Goal: Information Seeking & Learning: Learn about a topic

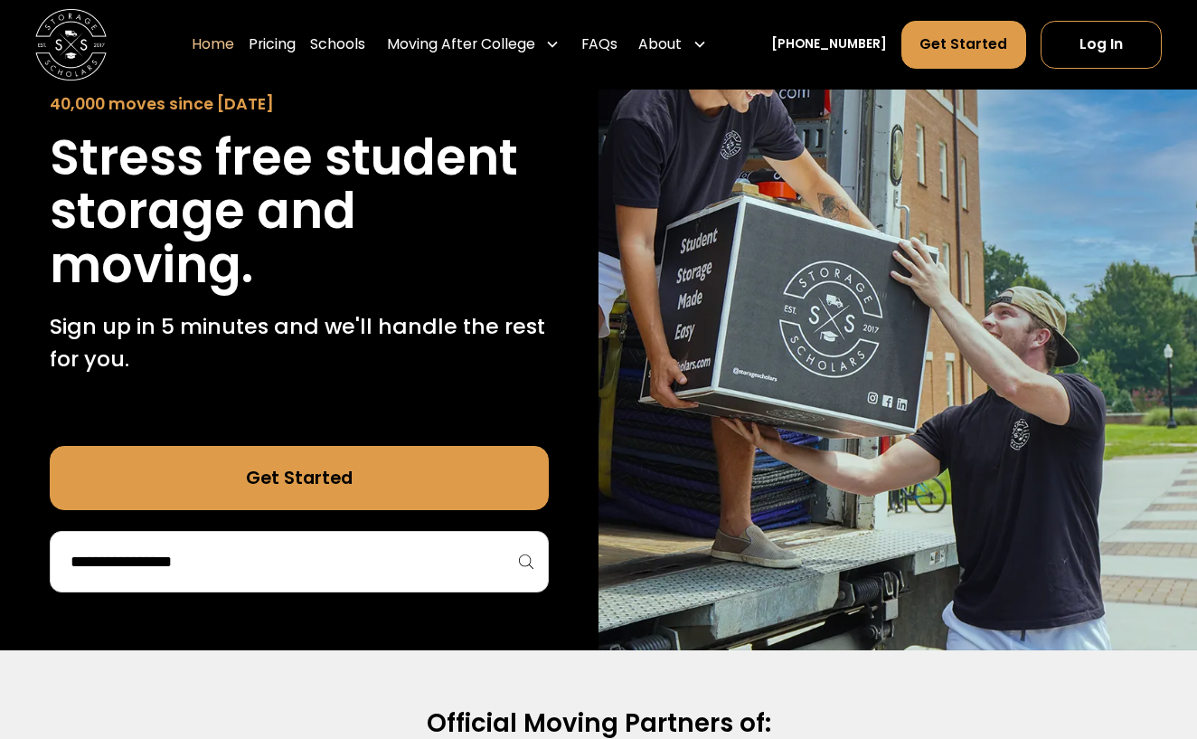
scroll to position [193, 0]
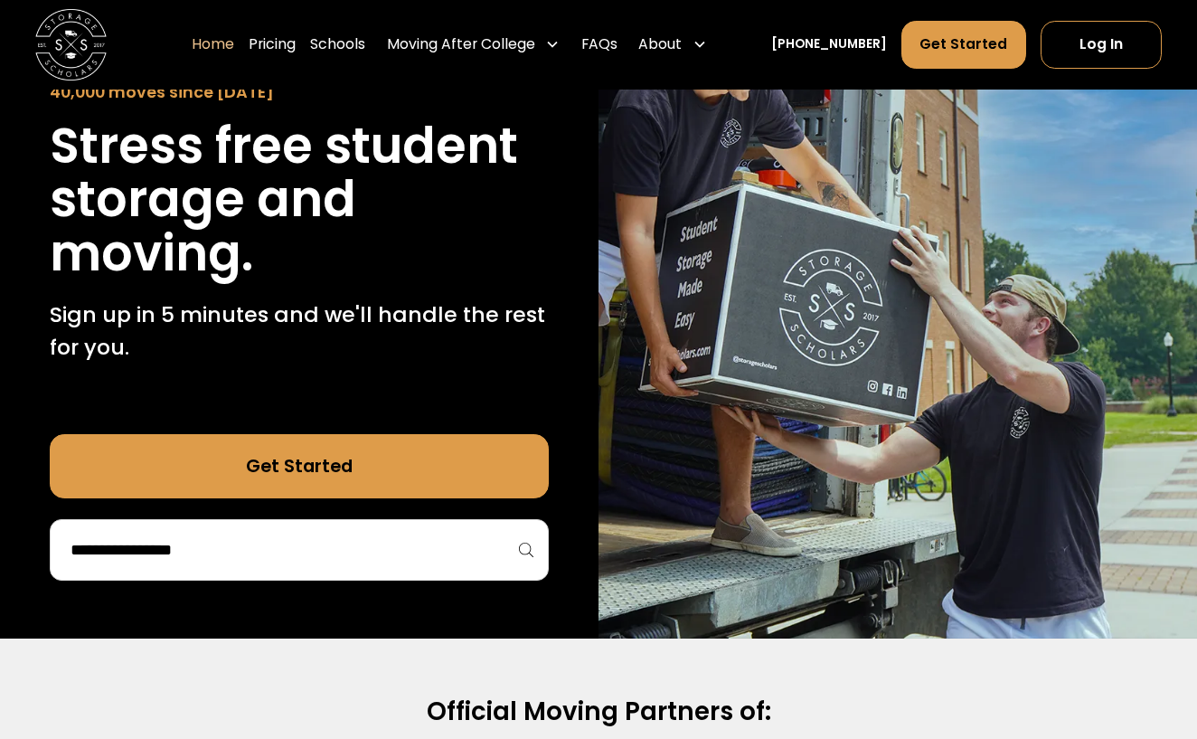
click at [209, 562] on div at bounding box center [299, 549] width 499 height 61
click at [208, 549] on input "search" at bounding box center [299, 549] width 461 height 31
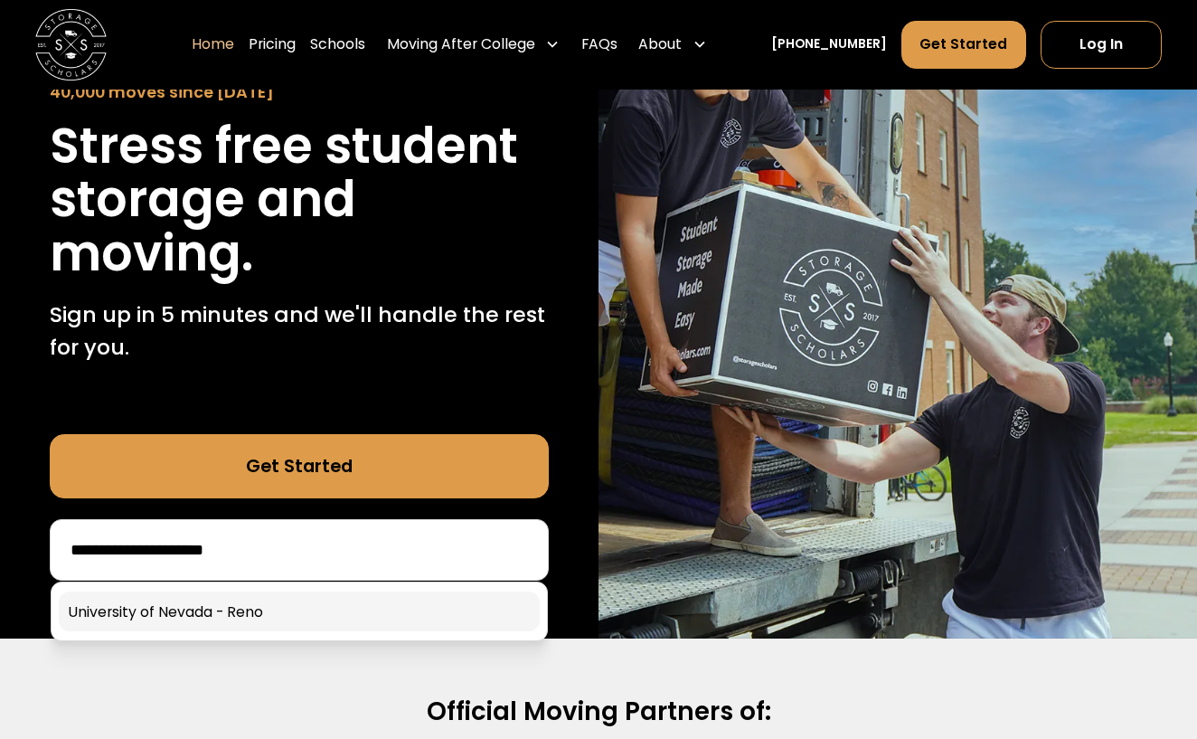
type input "**********"
click at [176, 608] on link at bounding box center [299, 611] width 481 height 40
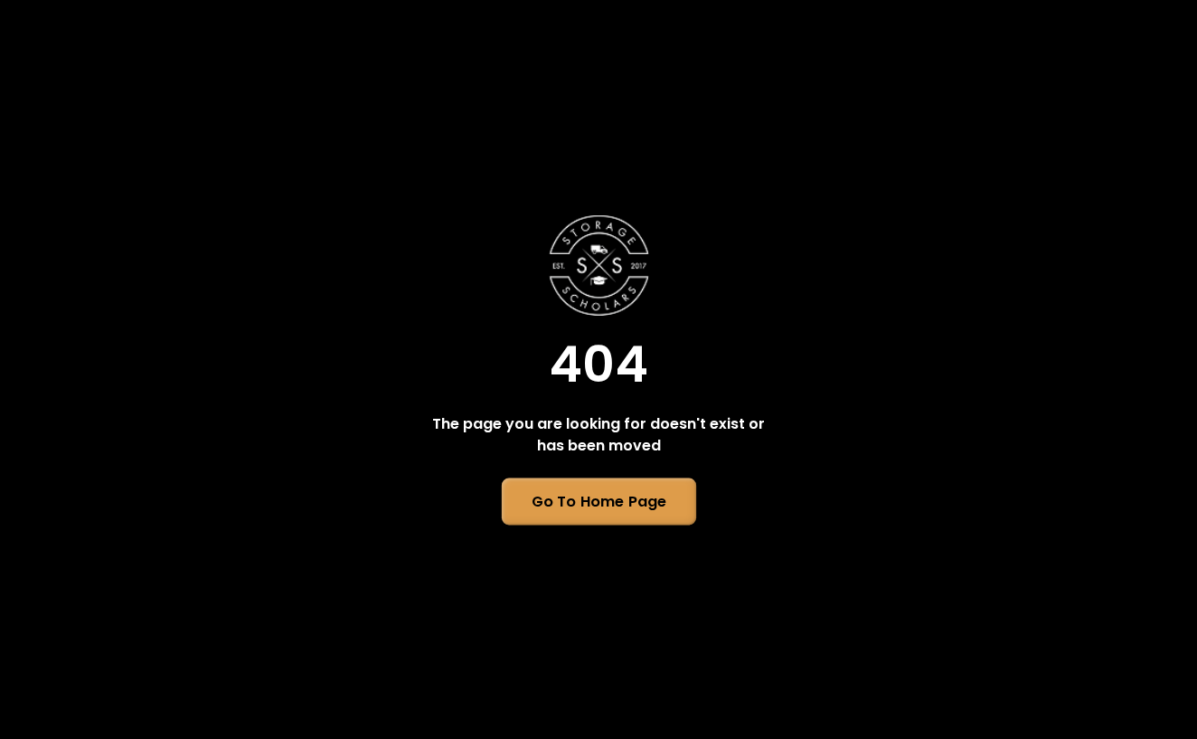
click at [585, 514] on link "Go To Home Page" at bounding box center [598, 501] width 194 height 47
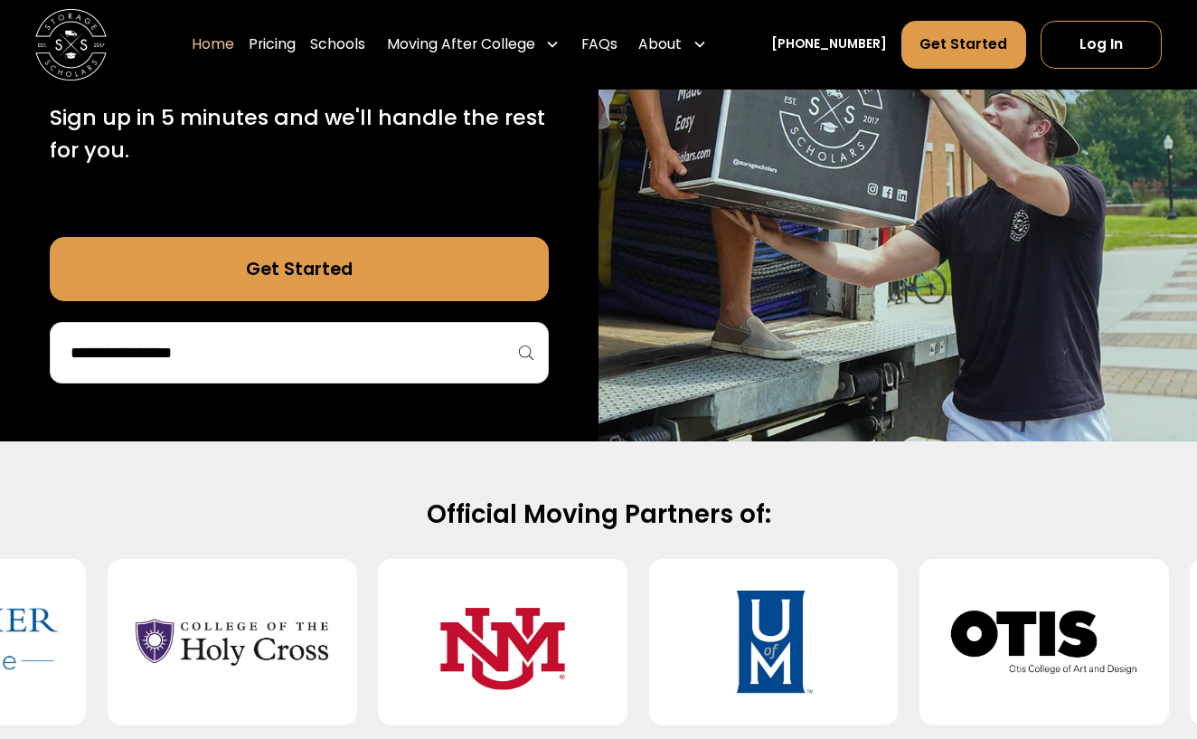
scroll to position [390, 0]
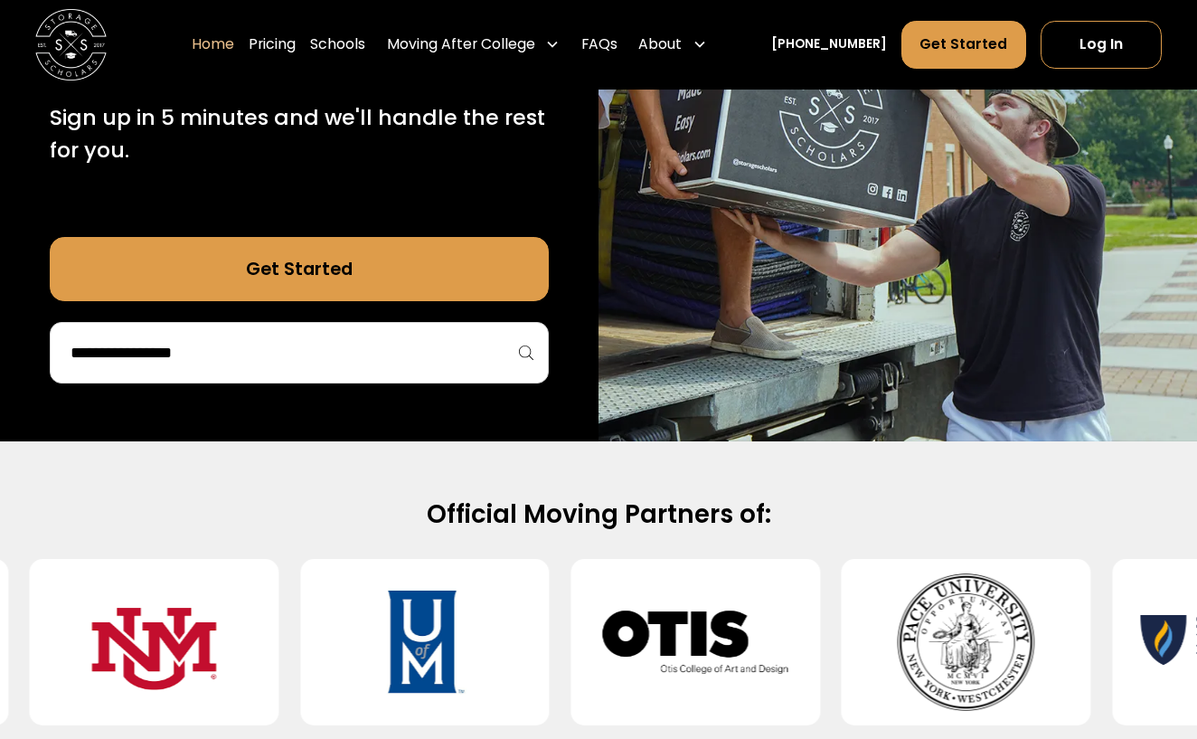
click at [283, 340] on input "search" at bounding box center [299, 352] width 461 height 31
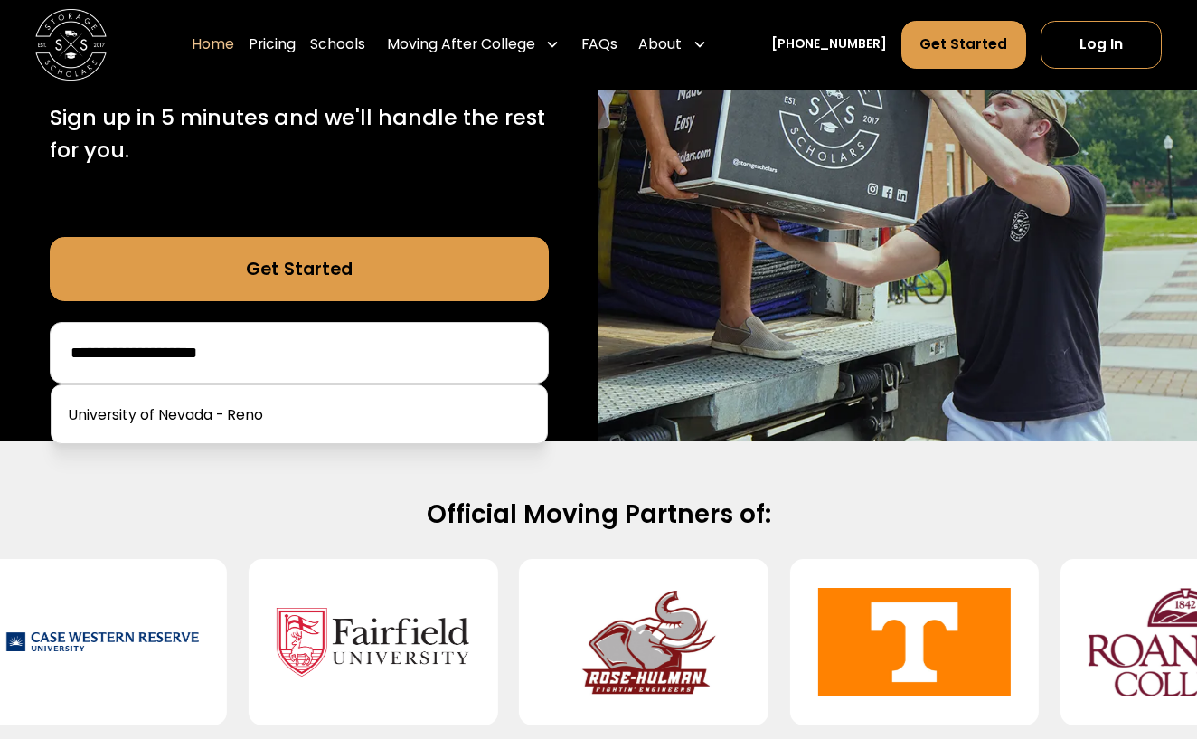
type input "**********"
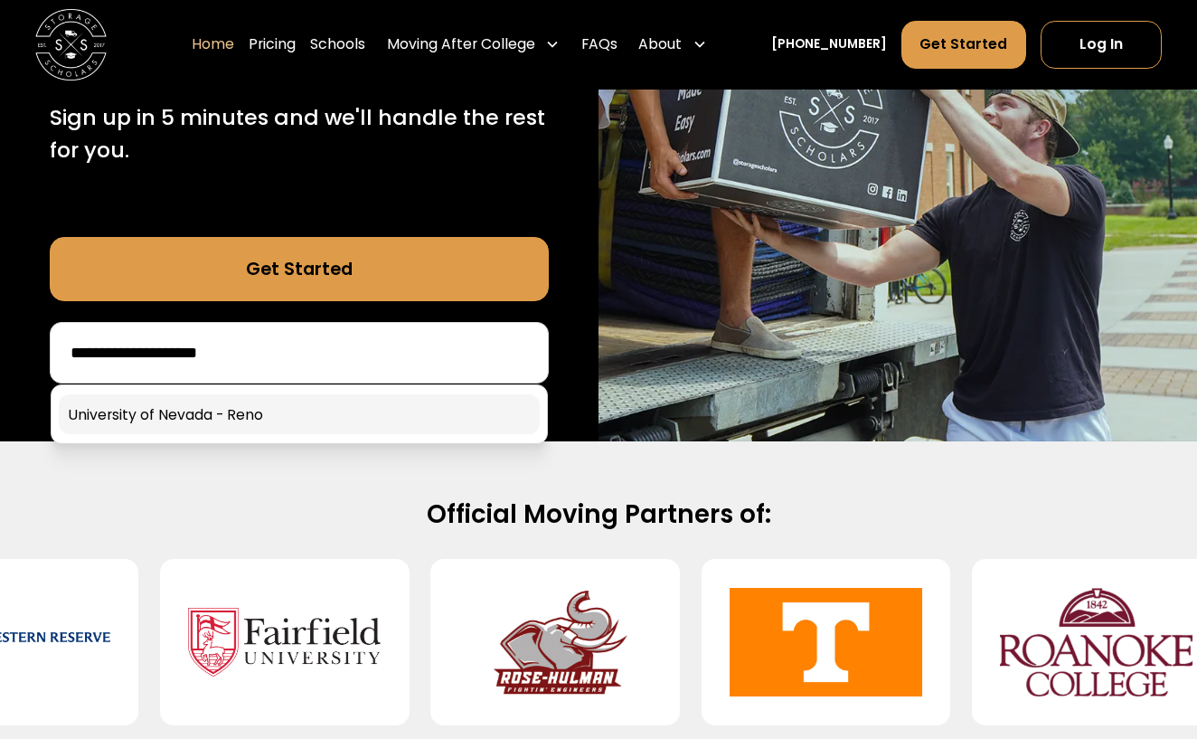
drag, startPoint x: 283, startPoint y: 341, endPoint x: 166, endPoint y: 410, distance: 135.8
click at [166, 410] on link at bounding box center [299, 414] width 481 height 40
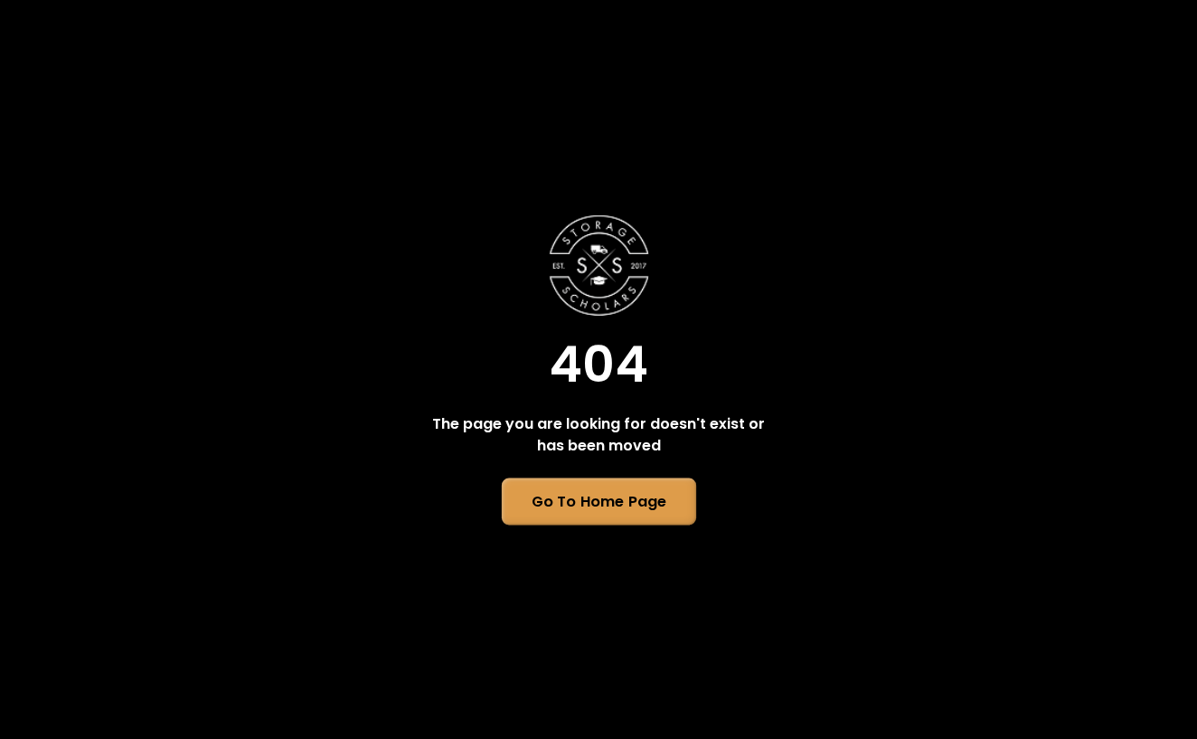
click at [588, 511] on link "Go To Home Page" at bounding box center [598, 501] width 194 height 47
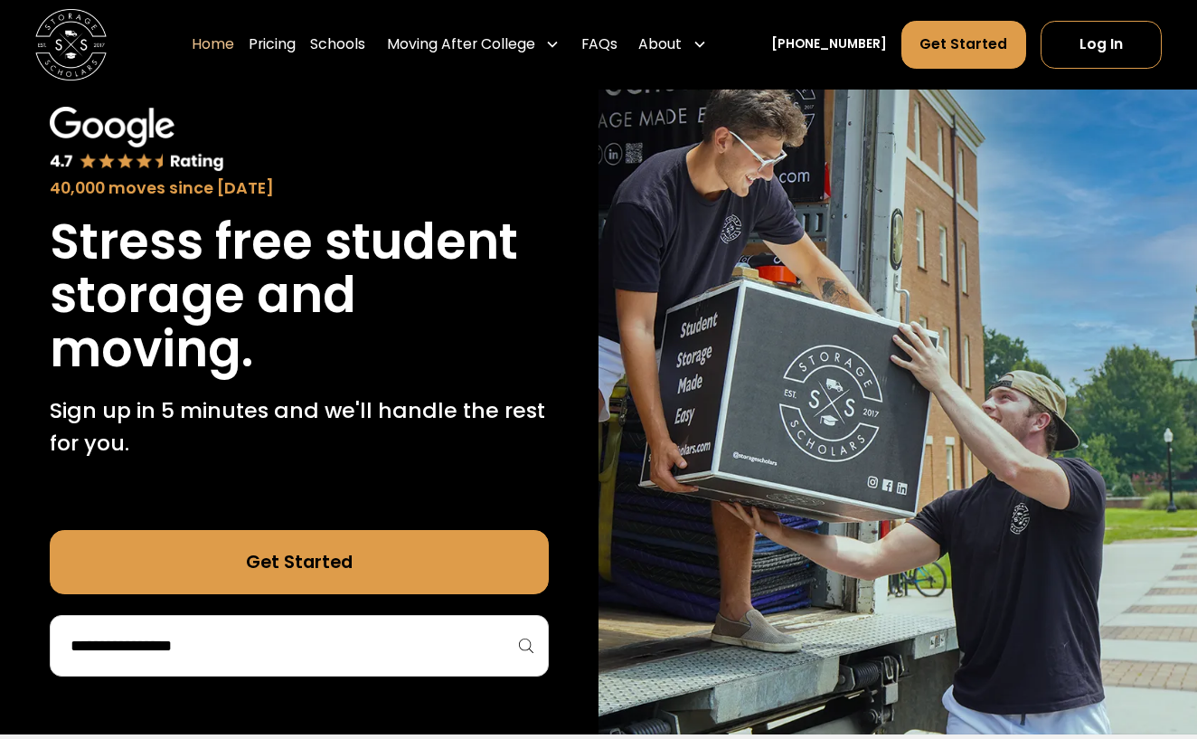
scroll to position [100, 0]
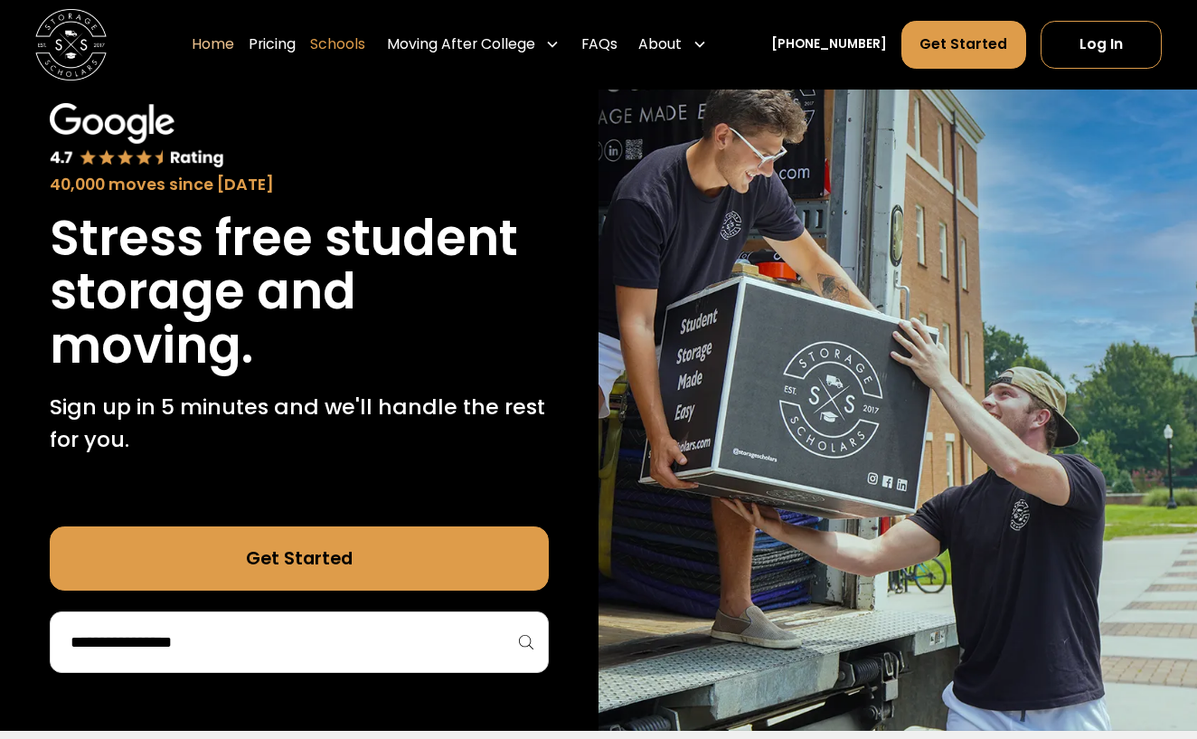
click at [365, 45] on link "Schools" at bounding box center [337, 45] width 55 height 50
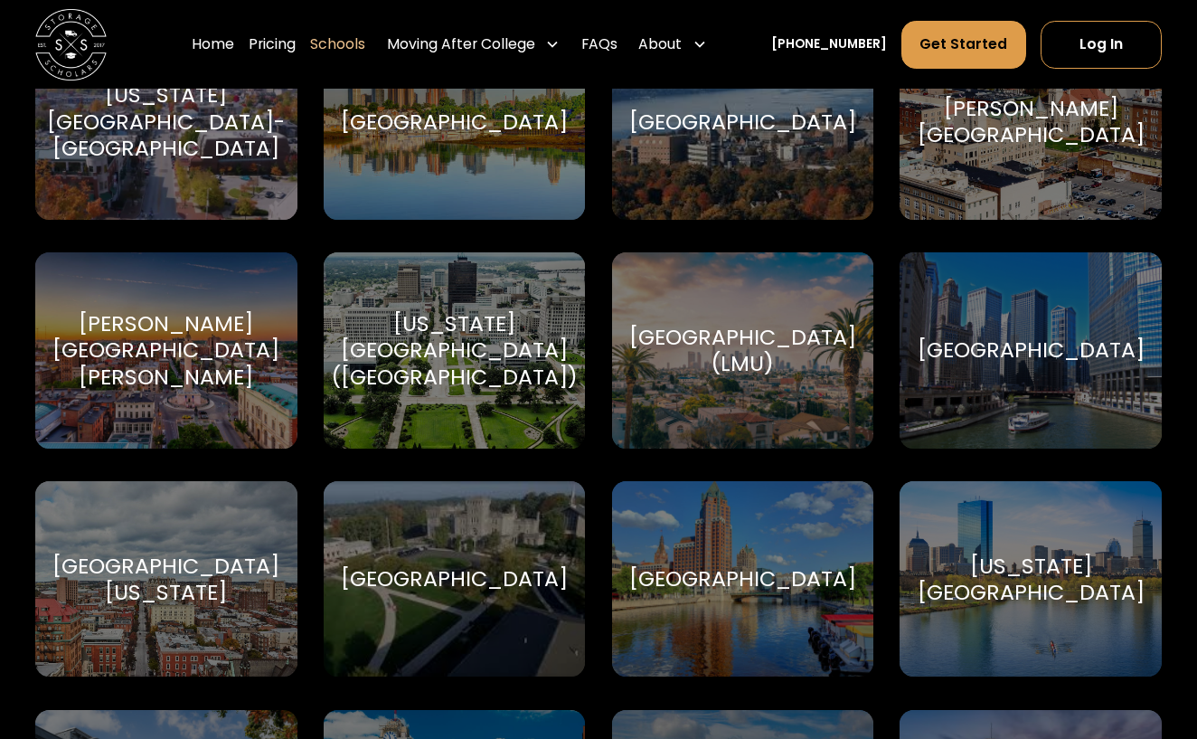
scroll to position [4036, 0]
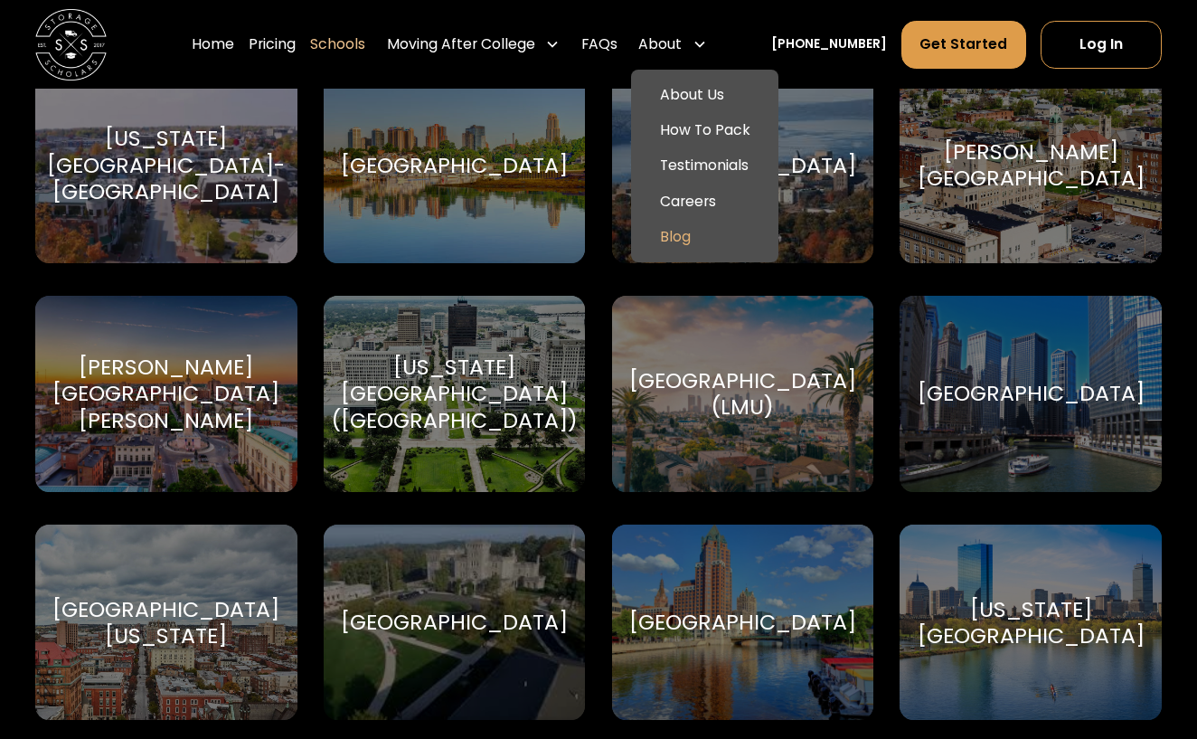
click at [698, 238] on link "Blog" at bounding box center [704, 236] width 133 height 35
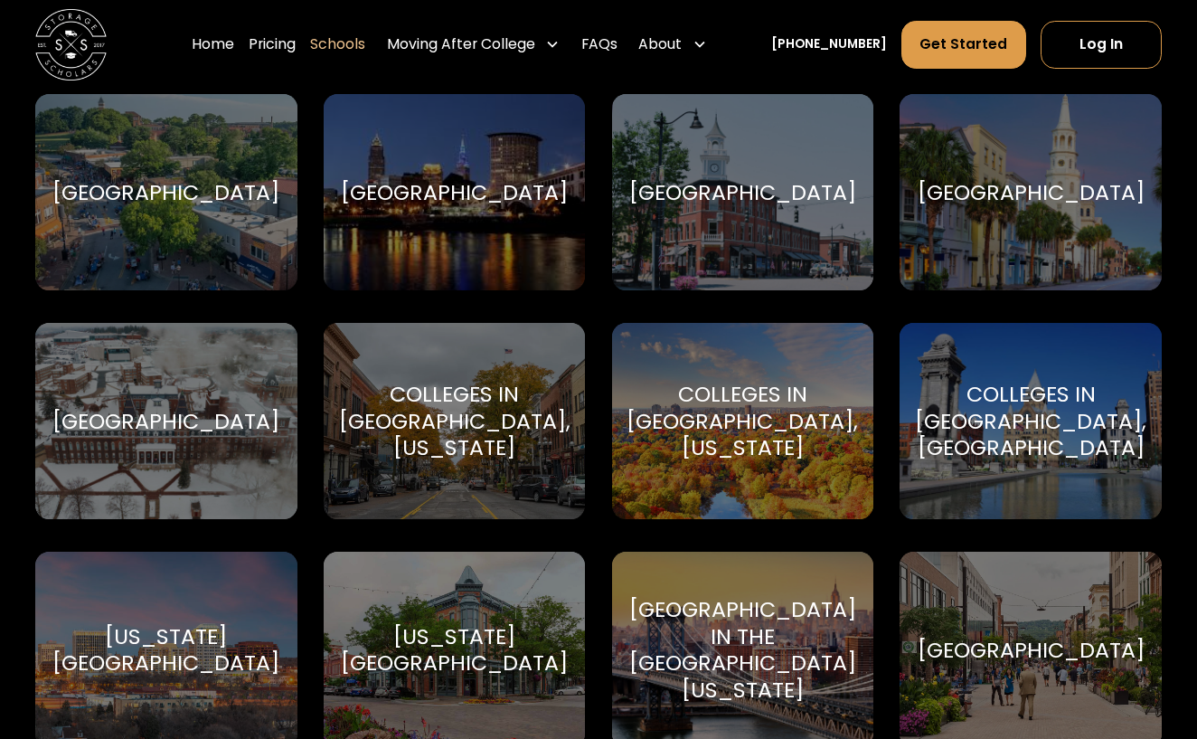
scroll to position [1945, 0]
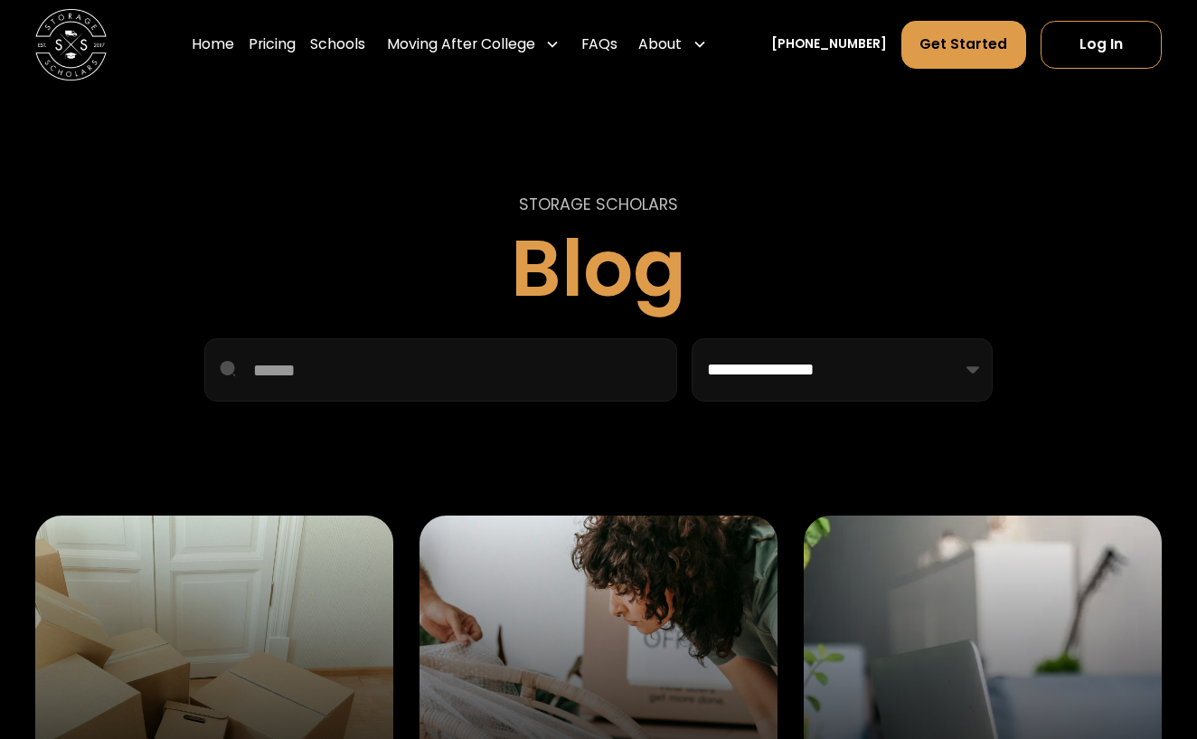
scroll to position [296, 0]
click at [618, 43] on link "FAQs" at bounding box center [599, 45] width 36 height 50
click at [296, 45] on link "Pricing" at bounding box center [272, 45] width 47 height 50
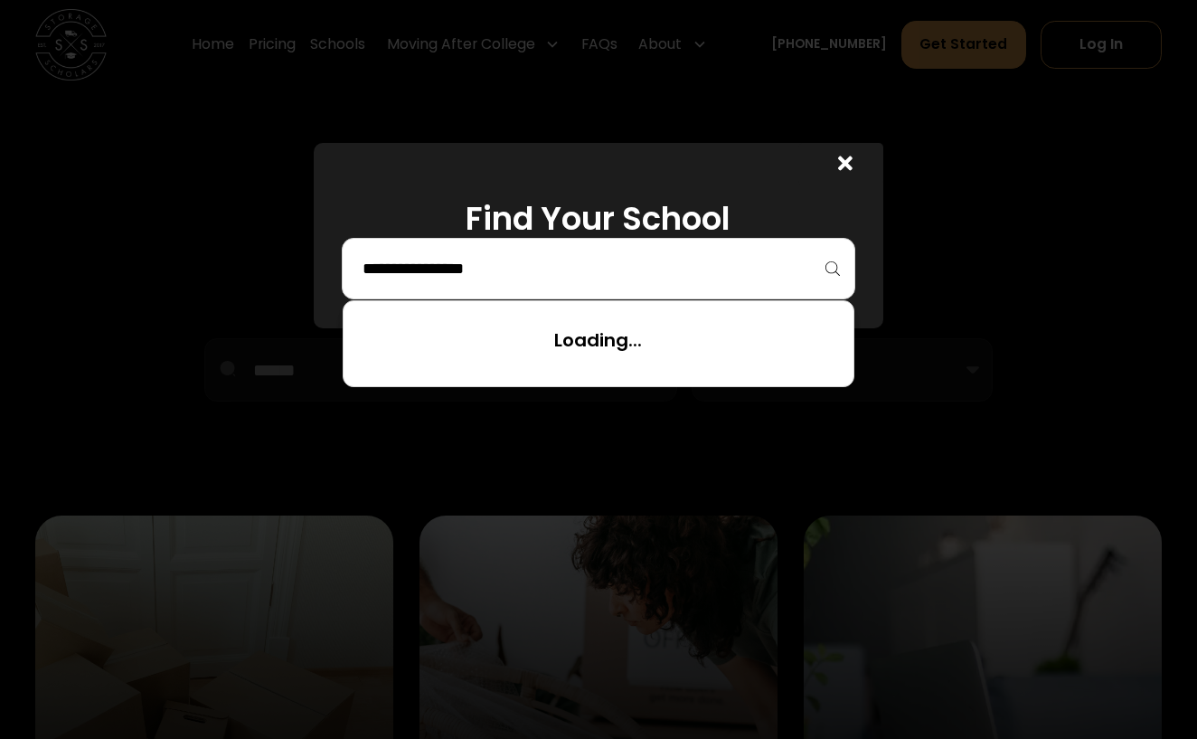
click at [415, 264] on input "search" at bounding box center [598, 268] width 475 height 31
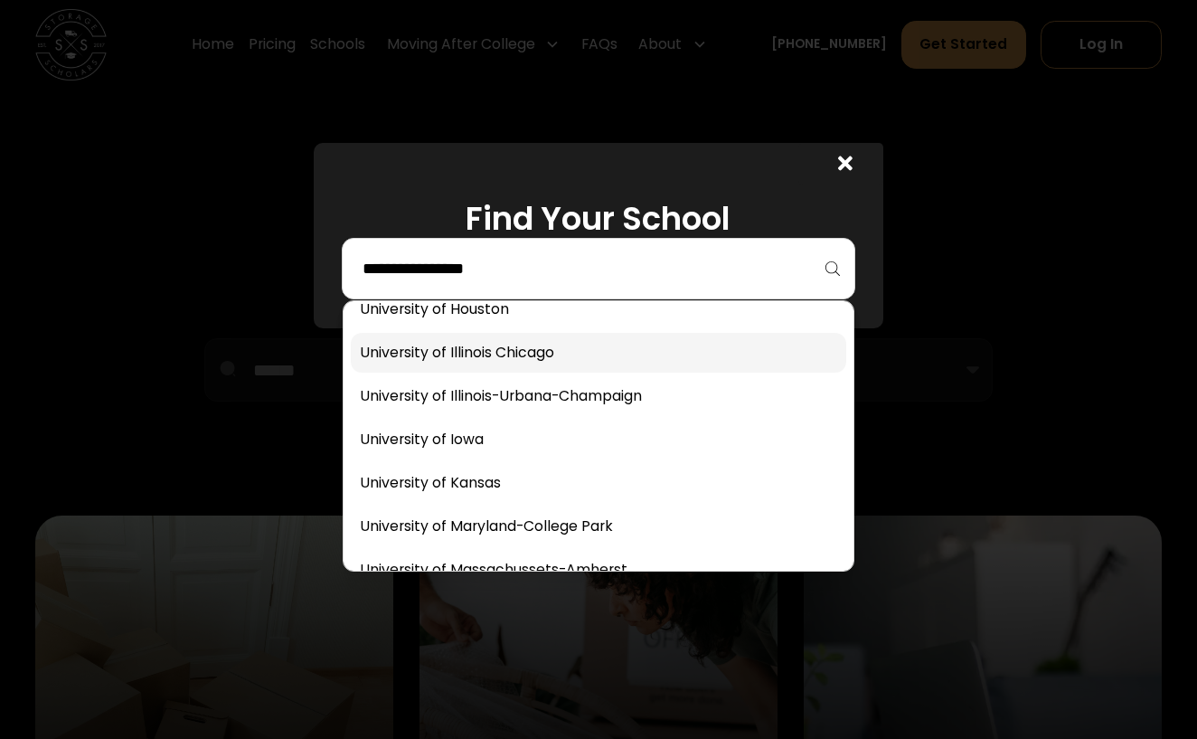
scroll to position [9017, 0]
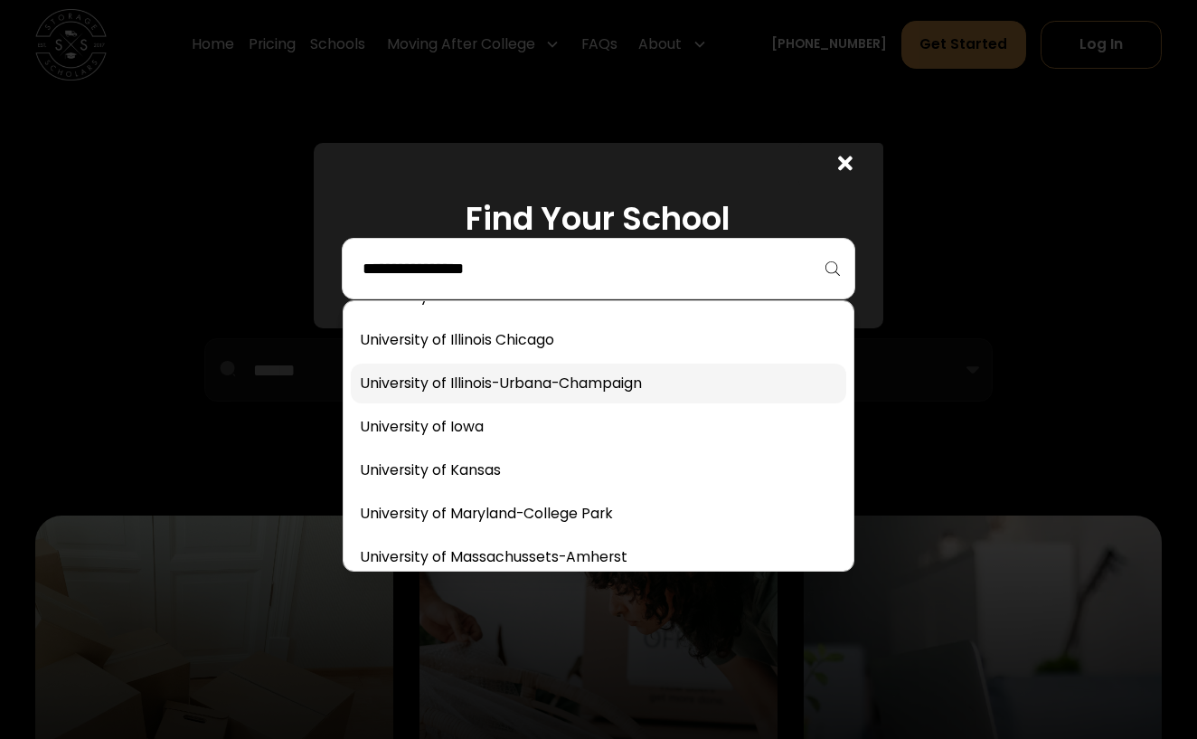
click at [560, 380] on link at bounding box center [598, 383] width 495 height 40
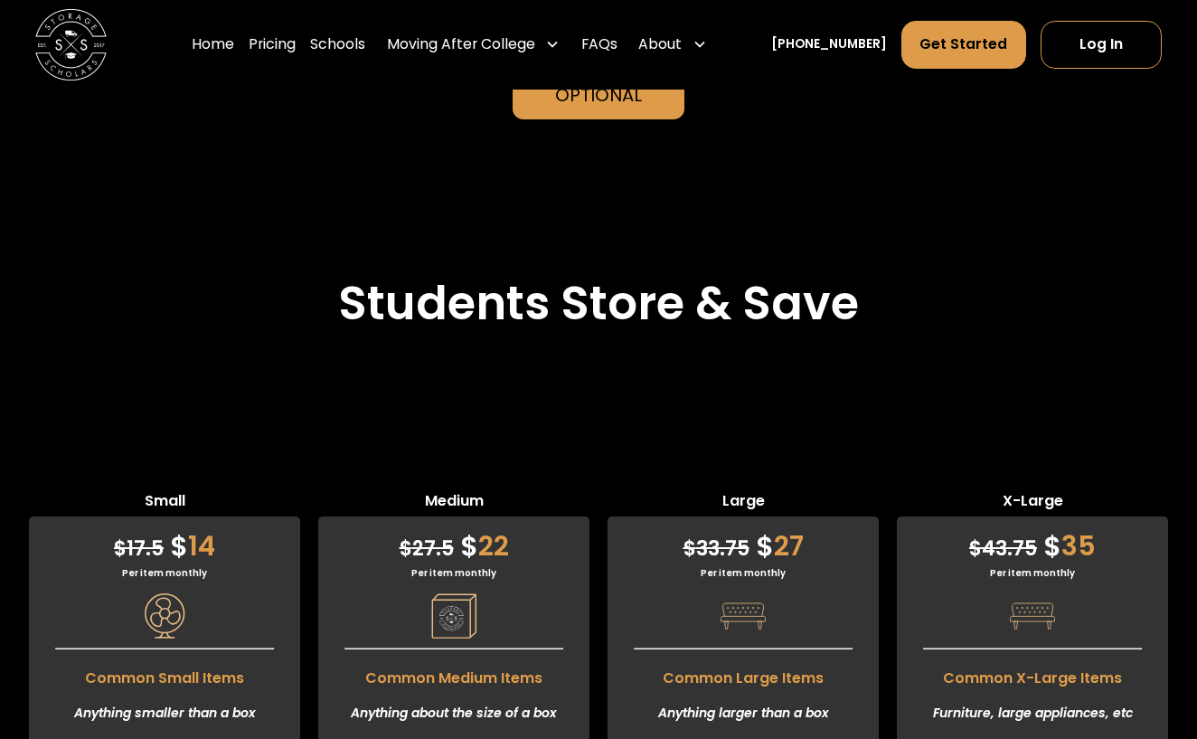
scroll to position [4017, 0]
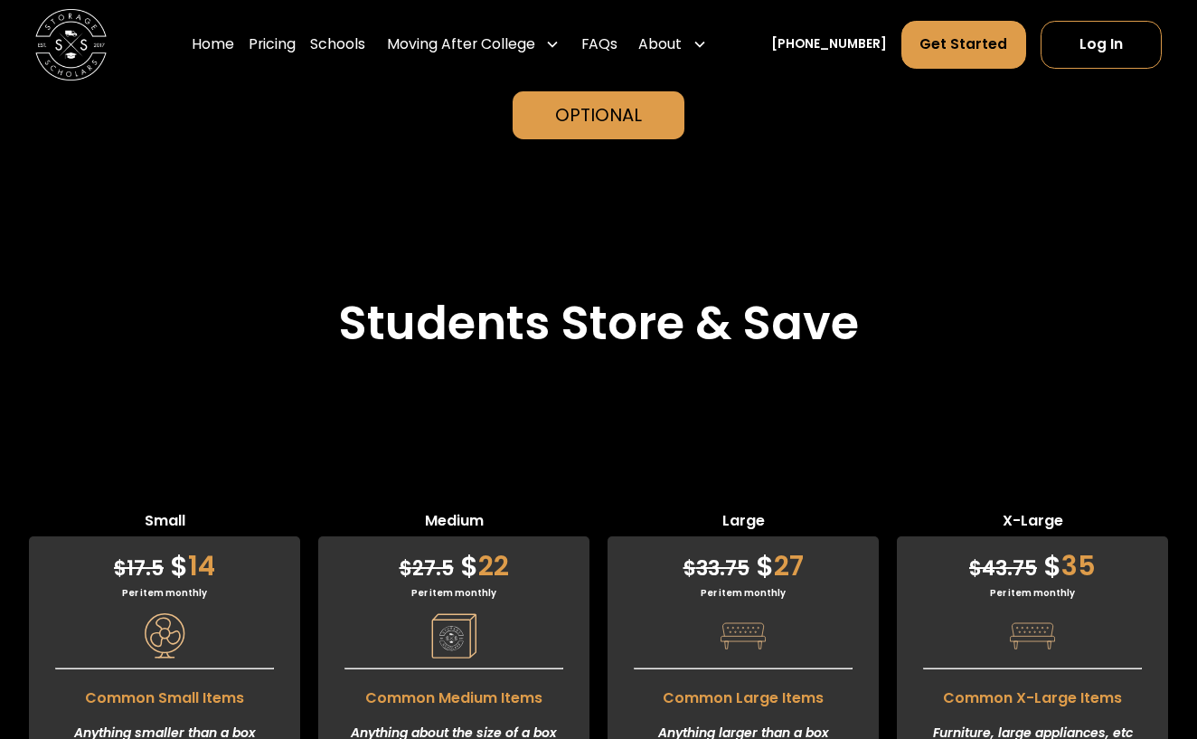
scroll to position [3988, 0]
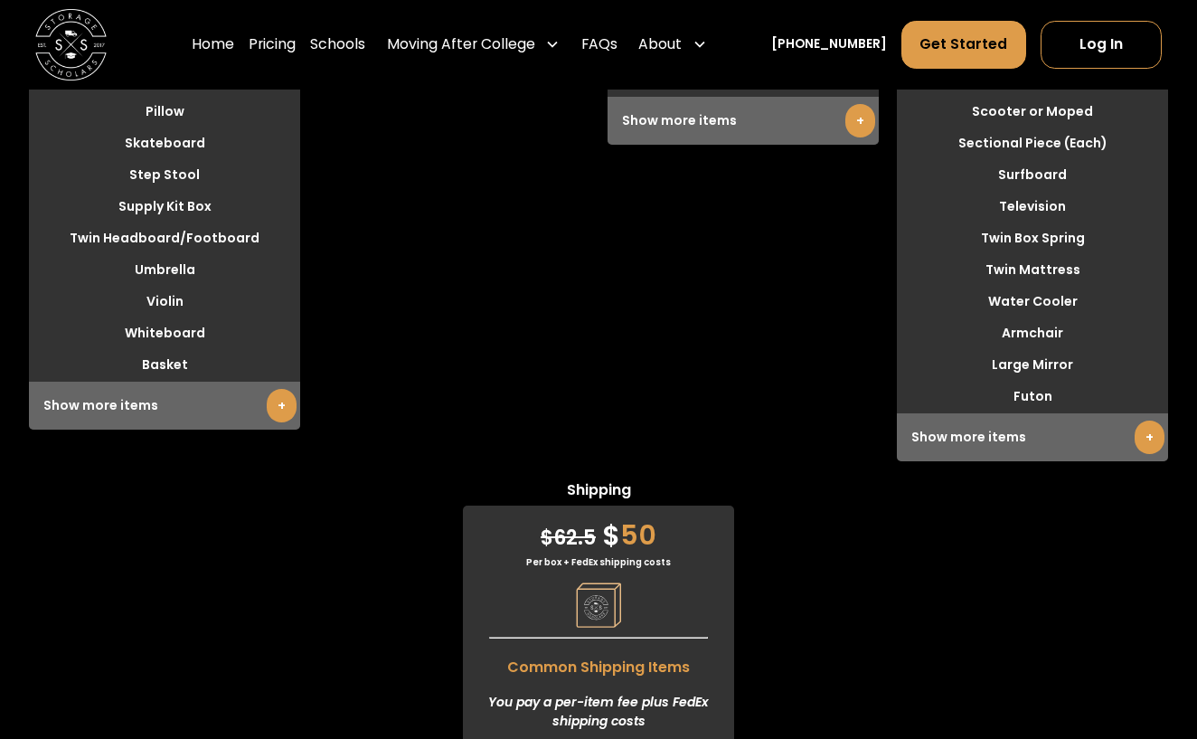
scroll to position [5203, 0]
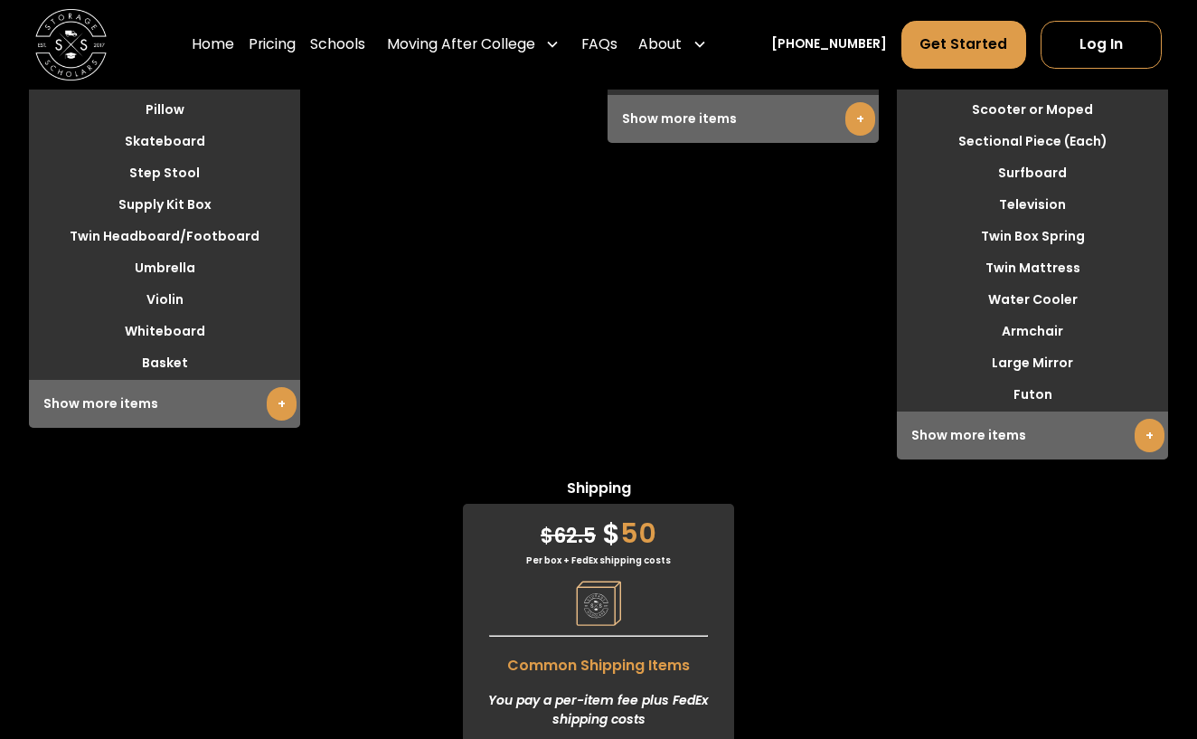
click at [824, 501] on div "Small $ 17.5 $ 14 Per item monthly Common Small Items Anything smaller than a b…" at bounding box center [598, 104] width 1197 height 1614
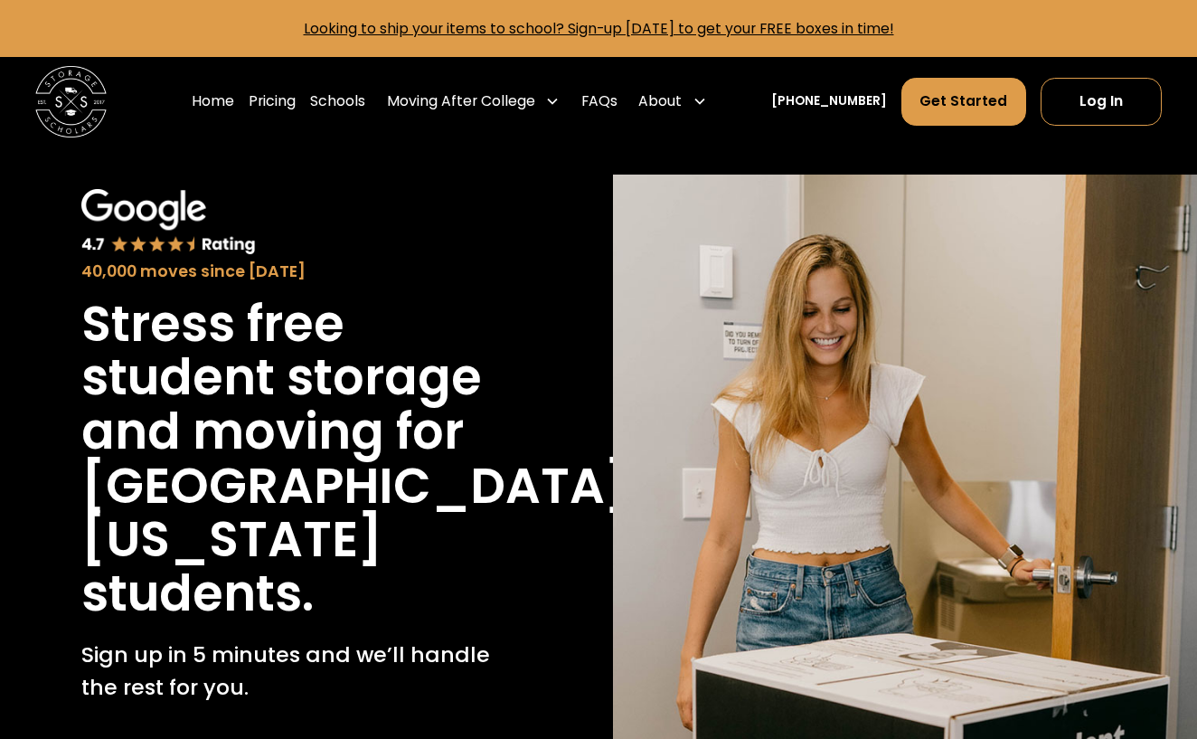
scroll to position [0, 0]
